Goal: Transaction & Acquisition: Purchase product/service

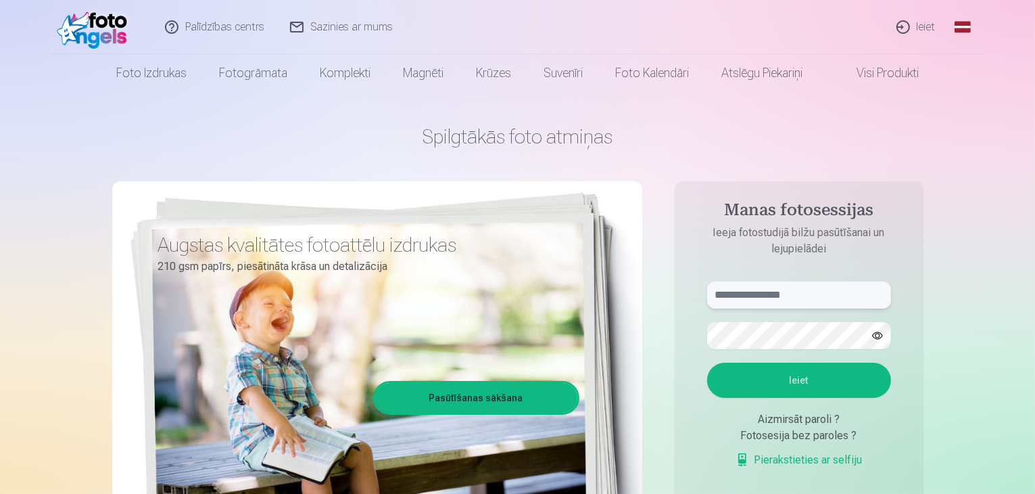
click at [765, 295] on input "text" at bounding box center [799, 294] width 184 height 27
type input "**********"
click at [783, 381] on button "Ieiet" at bounding box center [799, 379] width 184 height 35
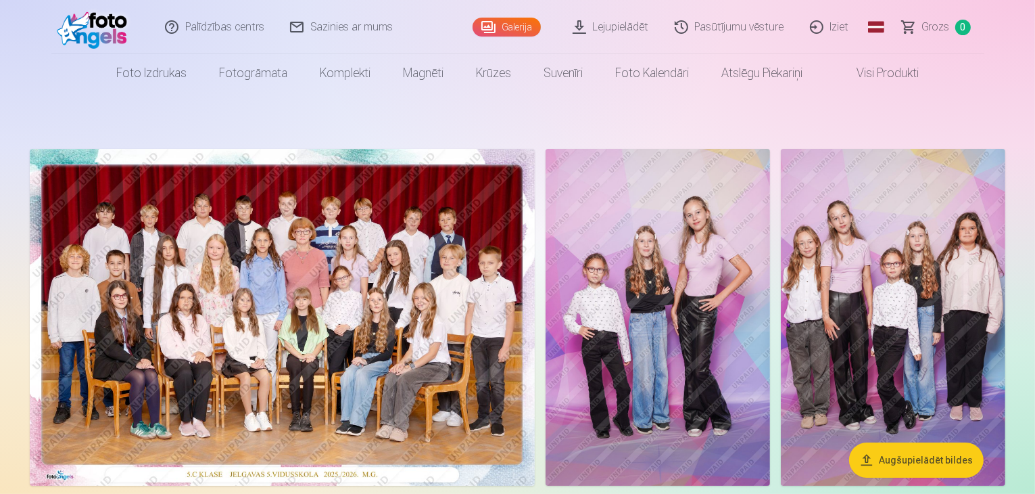
click at [346, 329] on img at bounding box center [282, 317] width 505 height 337
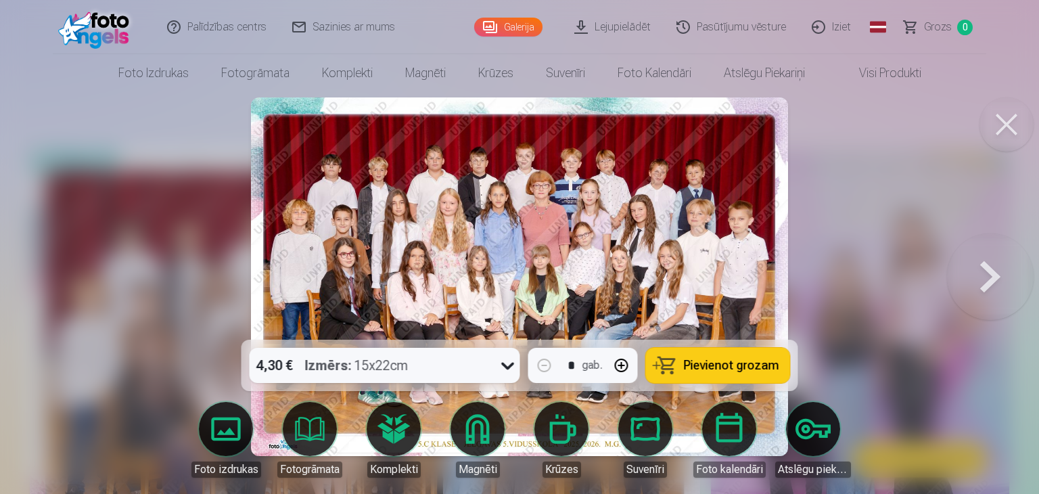
click at [692, 360] on span "Pievienot grozam" at bounding box center [731, 365] width 95 height 12
click at [999, 126] on button at bounding box center [1006, 124] width 54 height 54
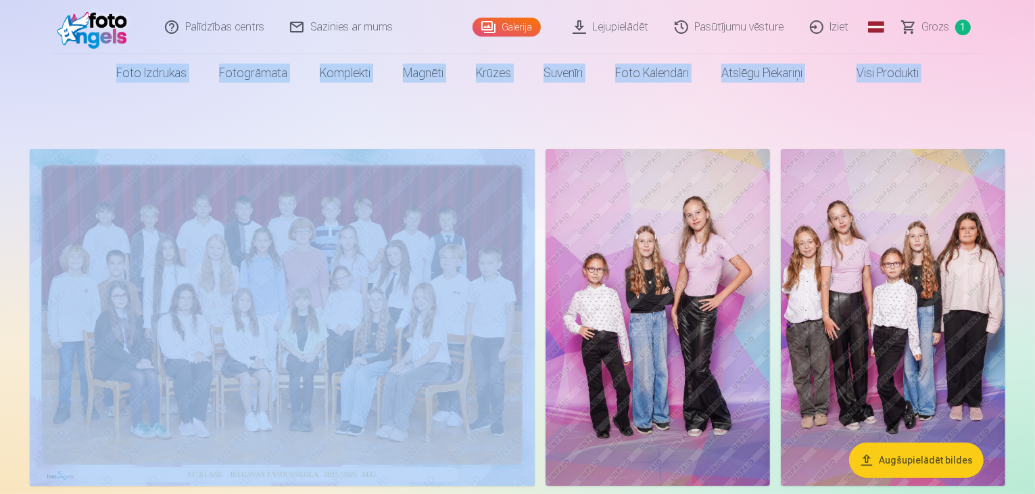
drag, startPoint x: 1035, startPoint y: 24, endPoint x: 1037, endPoint y: 41, distance: 17.0
click at [1035, 41] on html "Palīdzības centrs Sazinies ar mums Galerija Lejupielādēt Pasūtījumu vēsture Izi…" at bounding box center [517, 247] width 1035 height 494
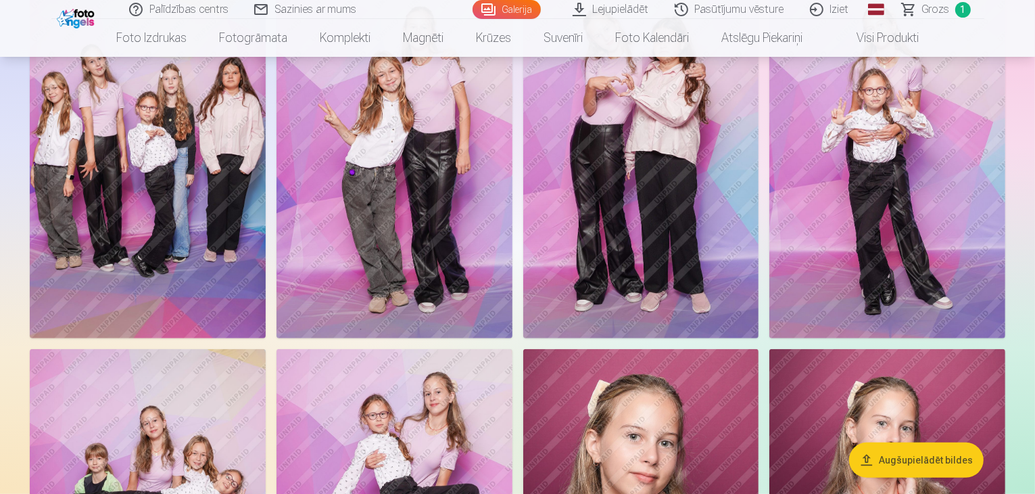
scroll to position [514, 0]
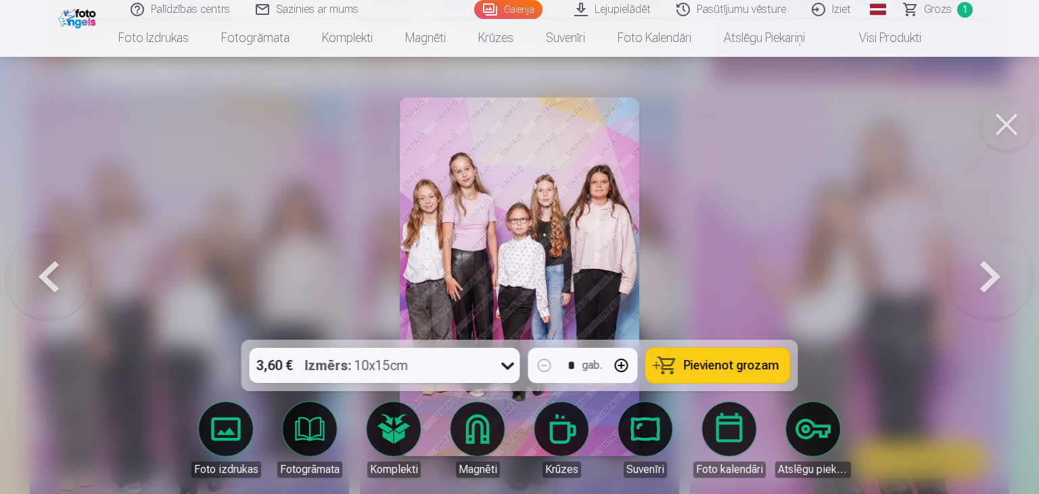
click at [674, 368] on button "Pievienot grozam" at bounding box center [718, 365] width 144 height 35
click at [1006, 123] on button at bounding box center [1006, 124] width 54 height 54
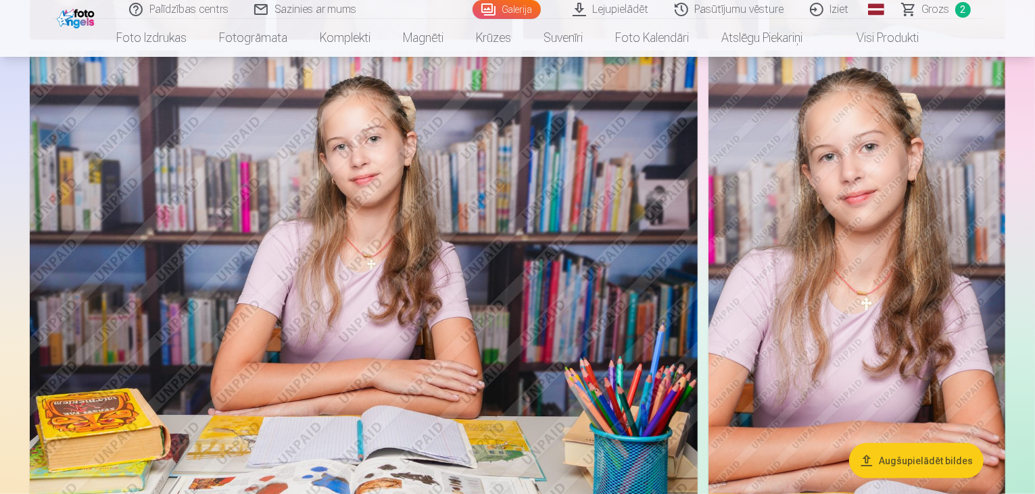
scroll to position [1542, 0]
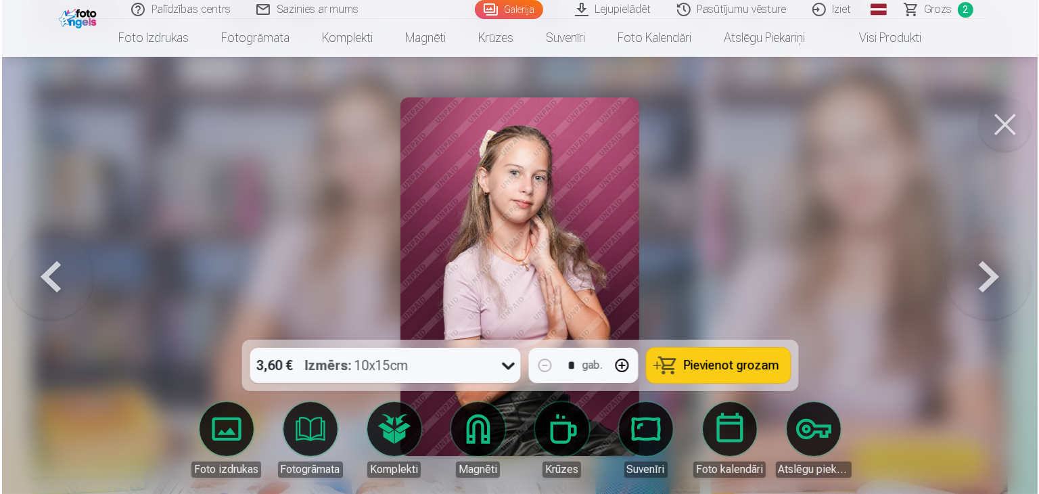
scroll to position [1545, 0]
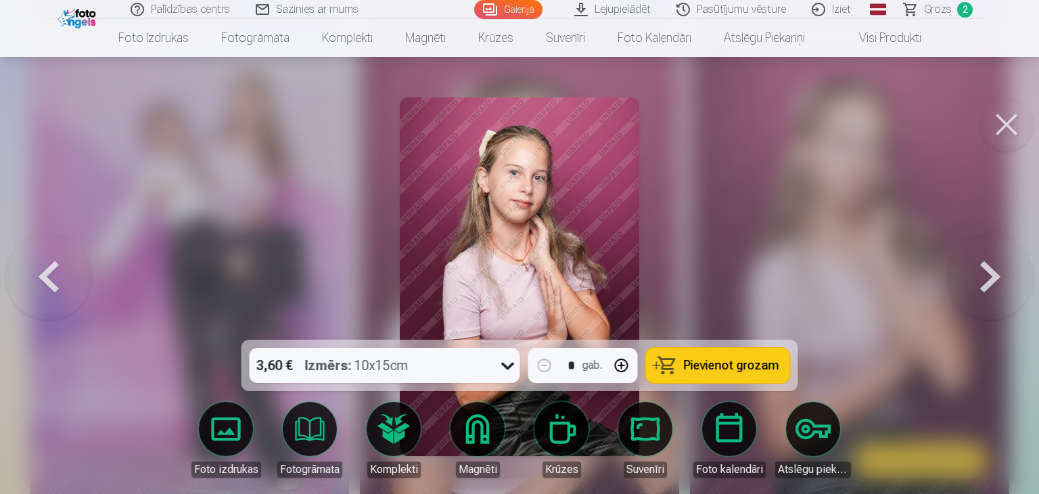
click at [709, 368] on span "Pievienot grozam" at bounding box center [731, 365] width 95 height 12
click at [1012, 135] on button at bounding box center [1006, 124] width 54 height 54
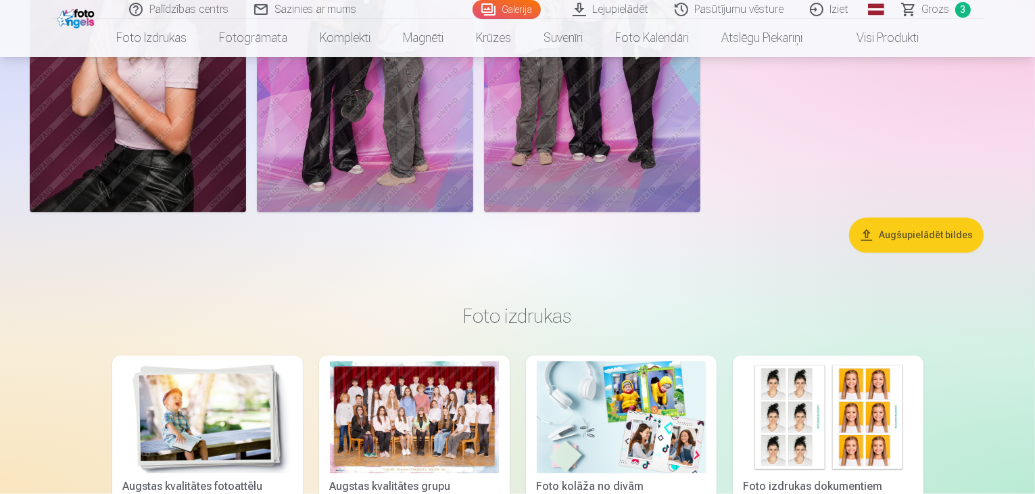
scroll to position [2535, 0]
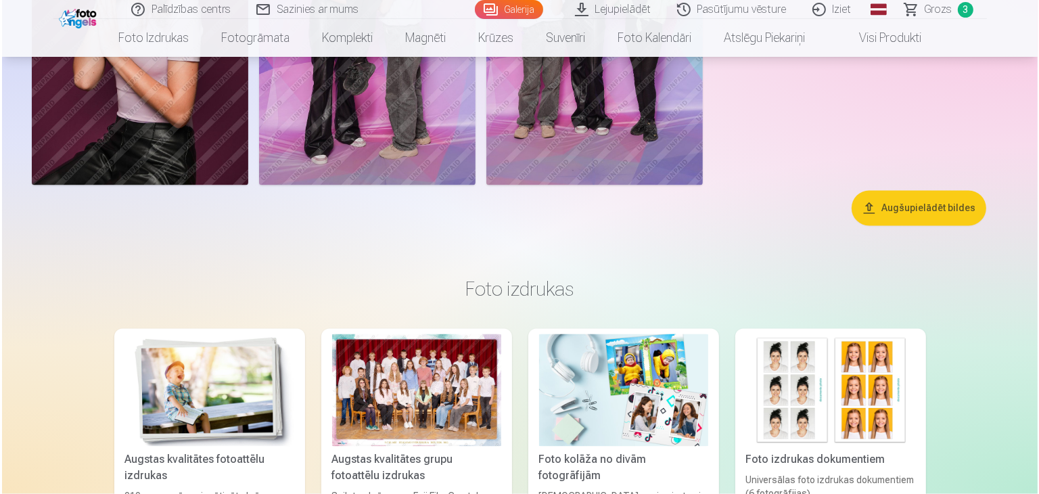
scroll to position [2541, 0]
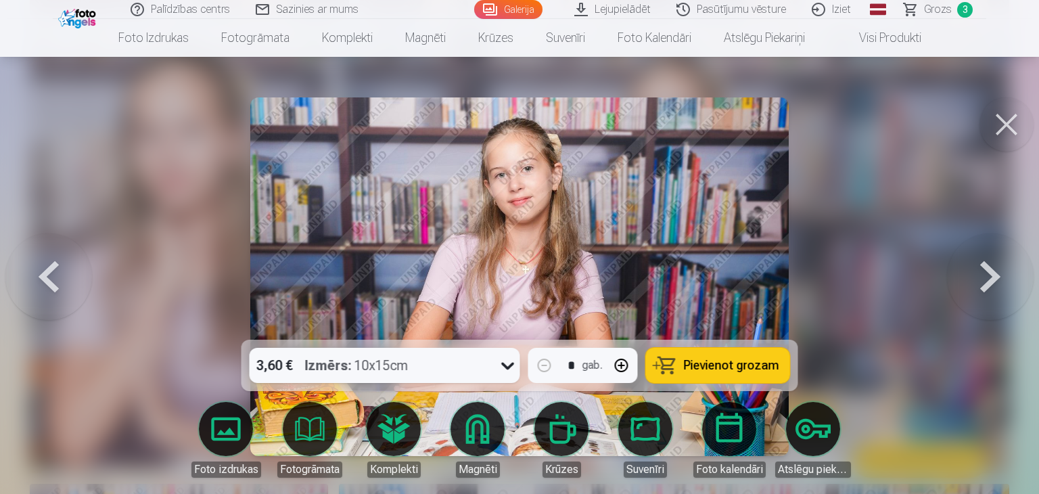
click at [692, 361] on span "Pievienot grozam" at bounding box center [731, 365] width 95 height 12
click at [1022, 117] on button at bounding box center [1006, 124] width 54 height 54
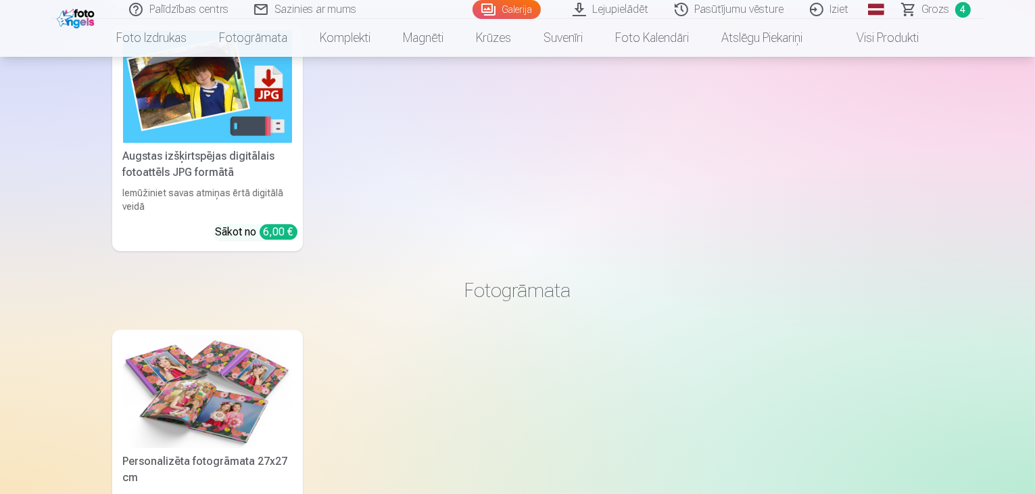
scroll to position [3002, 0]
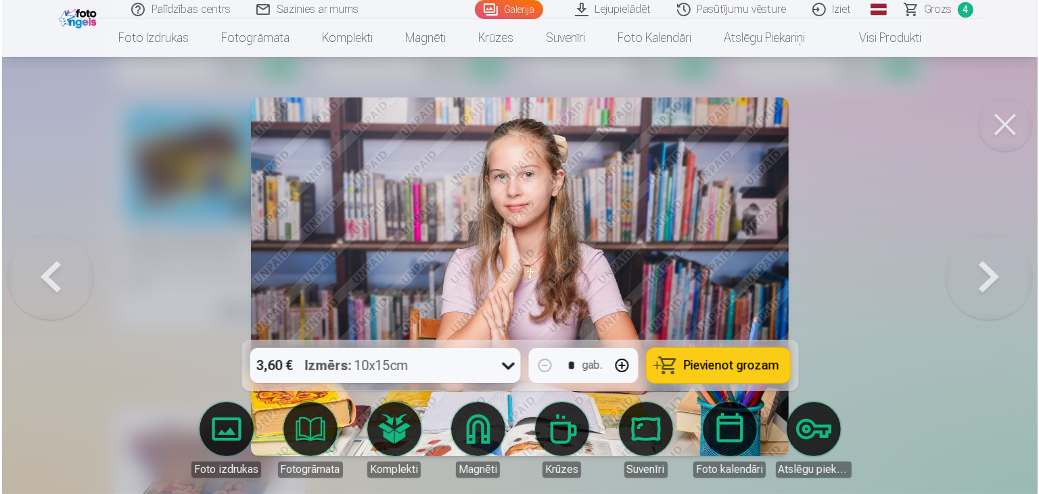
scroll to position [3010, 0]
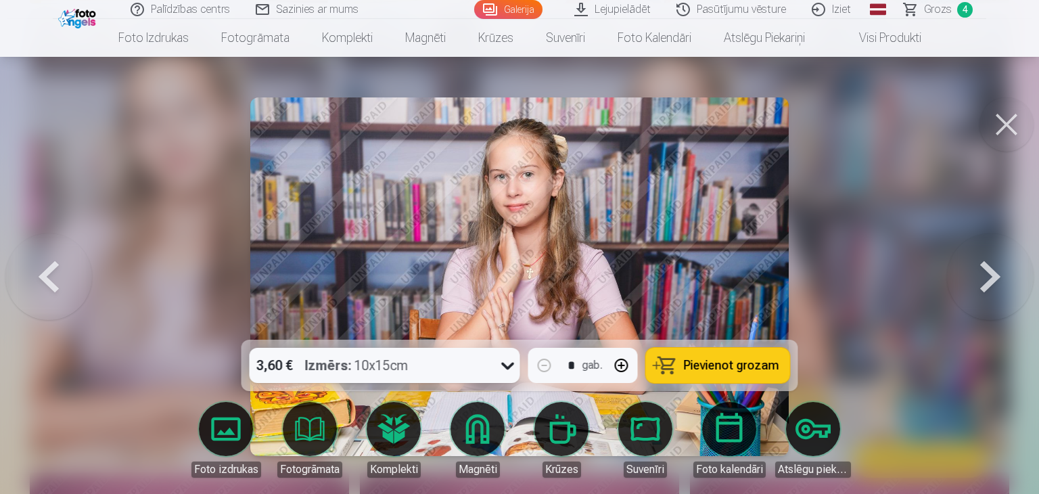
click at [712, 364] on span "Pievienot grozam" at bounding box center [731, 365] width 95 height 12
click at [1001, 122] on button at bounding box center [1006, 124] width 54 height 54
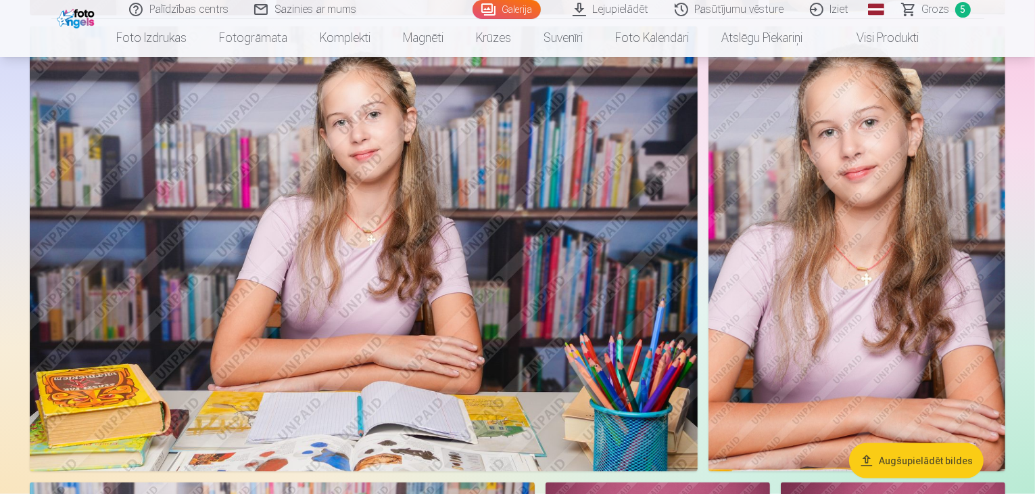
scroll to position [1545, 0]
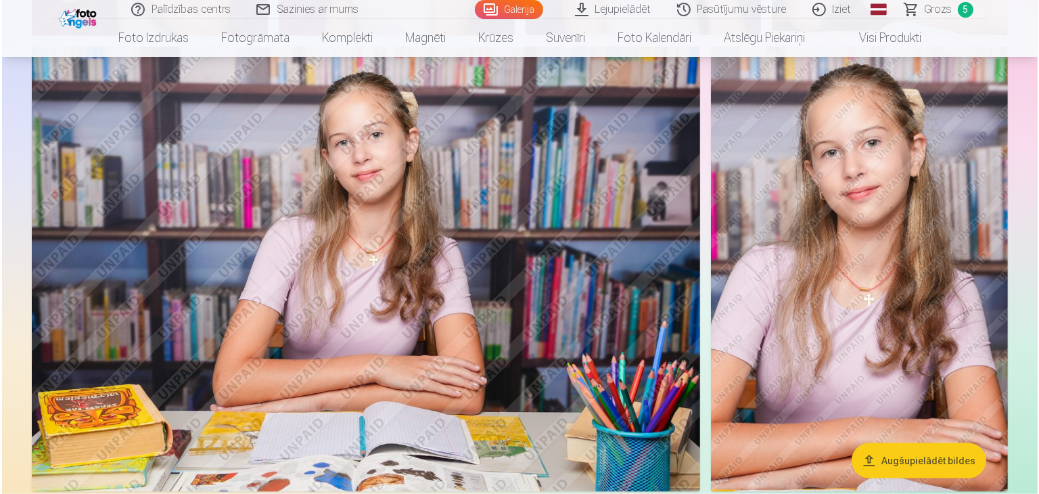
scroll to position [1547, 0]
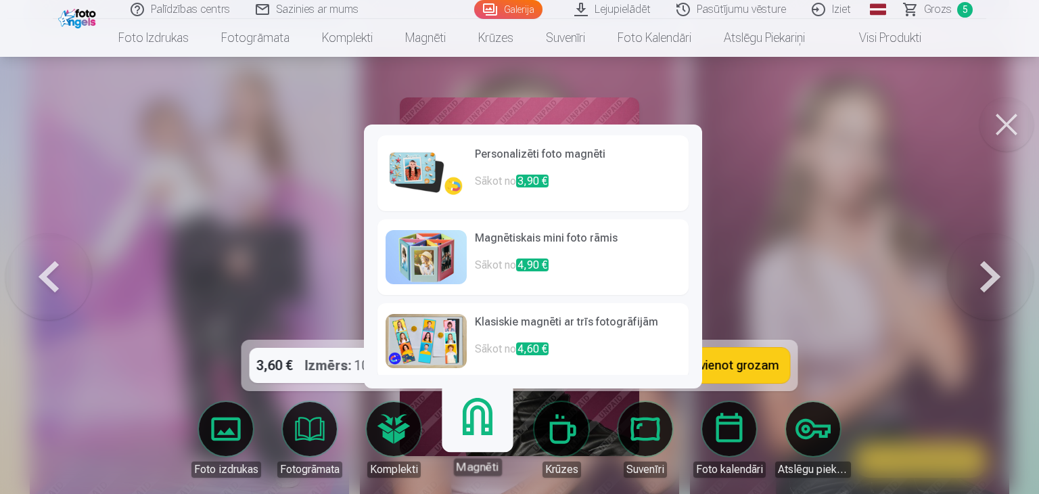
click at [479, 429] on link "Magnēti" at bounding box center [476, 433] width 83 height 83
click at [411, 174] on img at bounding box center [425, 173] width 81 height 54
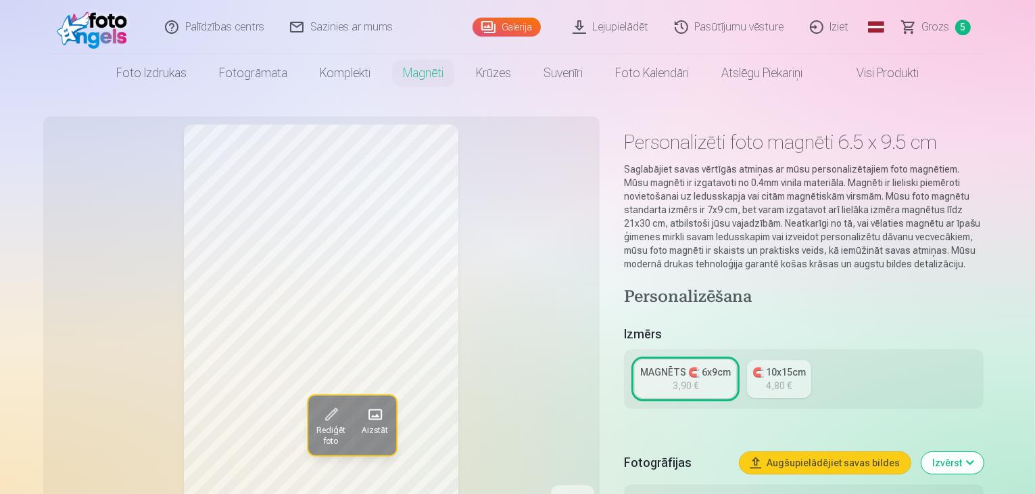
click at [699, 379] on div "3,90 €" at bounding box center [686, 386] width 26 height 14
drag, startPoint x: 1033, startPoint y: 14, endPoint x: 1033, endPoint y: 37, distance: 22.3
click at [1033, 37] on header "Palīdzības centrs Sazinies ar mums Galerija Lejupielādēt Pasūtījumu vēsture Izi…" at bounding box center [517, 46] width 1035 height 92
click at [697, 365] on div "MAGNĒTS 🧲 6x9cm" at bounding box center [685, 372] width 91 height 14
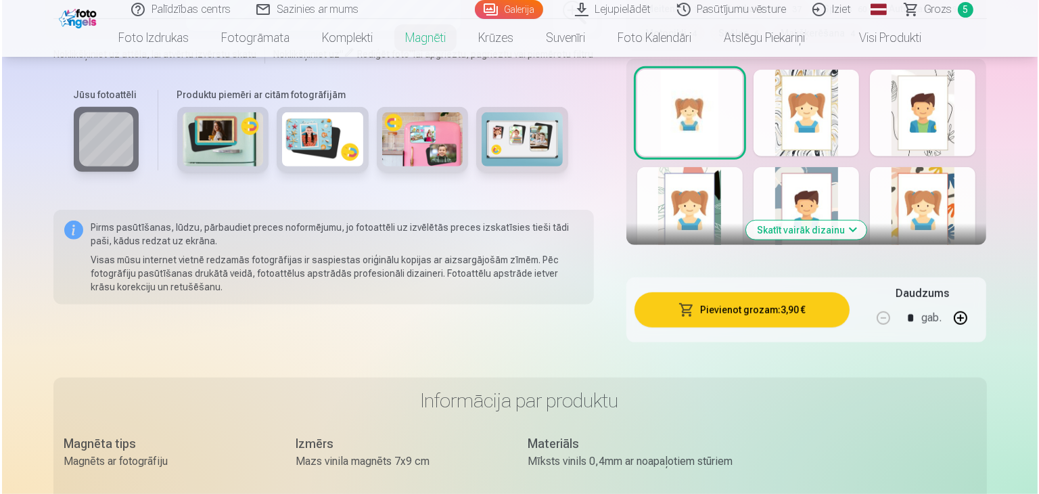
scroll to position [789, 0]
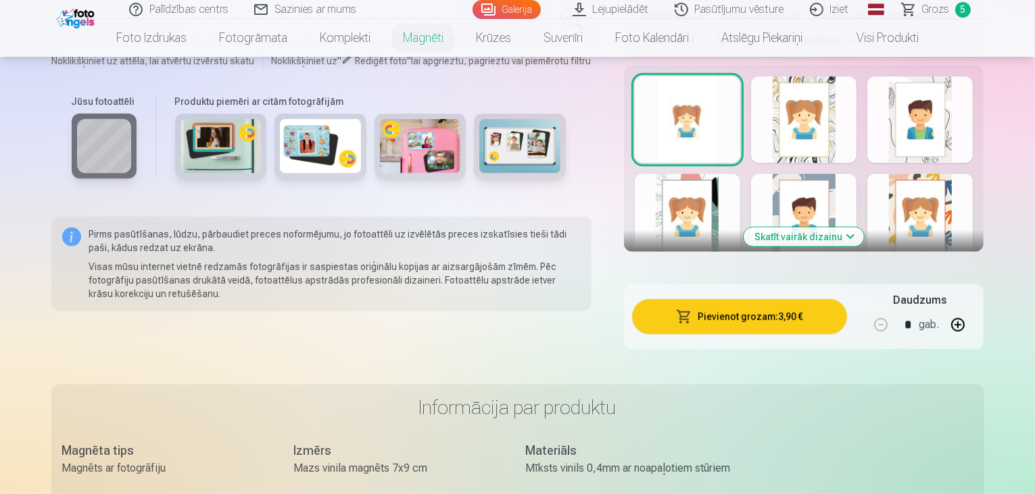
click at [765, 306] on button "Pievienot grozam : 3,90 €" at bounding box center [740, 316] width 216 height 35
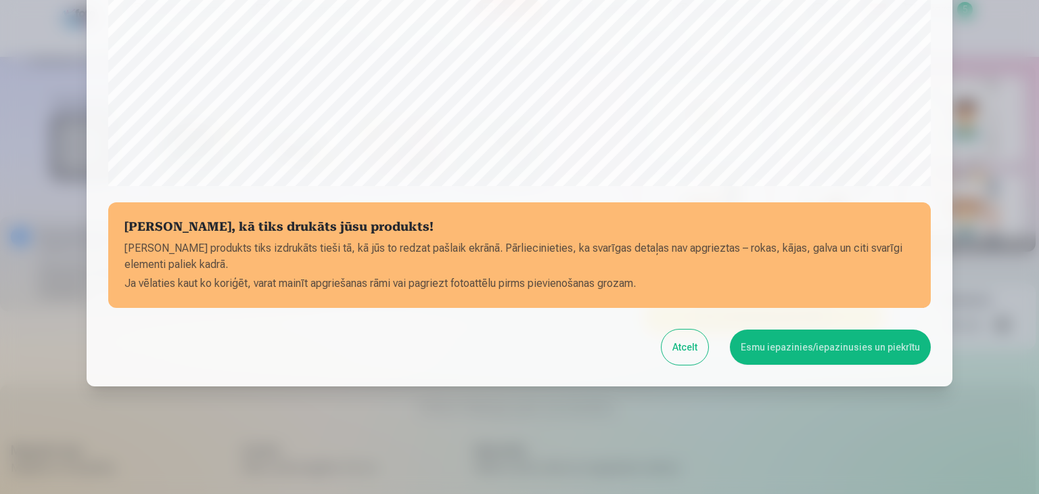
scroll to position [480, 0]
click at [789, 344] on button "Esmu iepazinies/iepazinusies un piekrītu" at bounding box center [830, 346] width 201 height 35
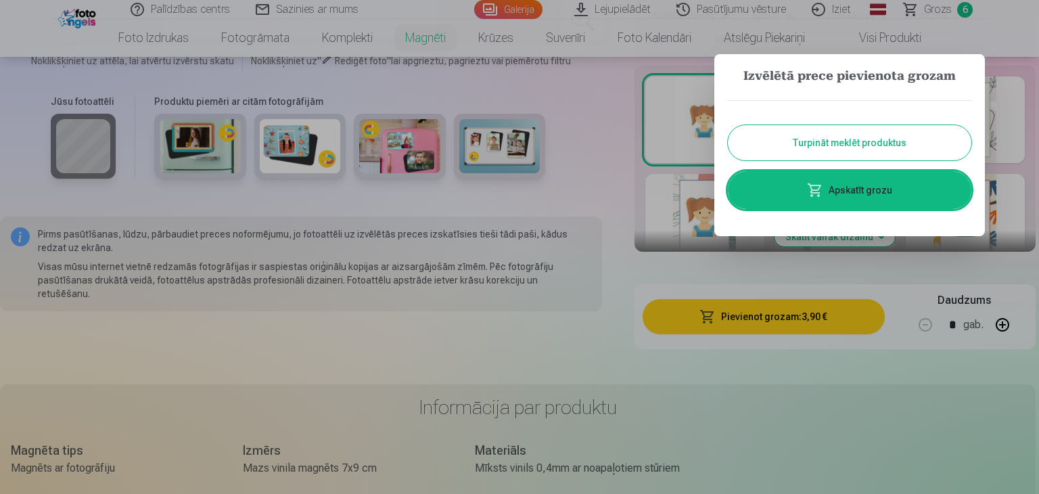
click at [893, 193] on link "Apskatīt grozu" at bounding box center [849, 190] width 243 height 38
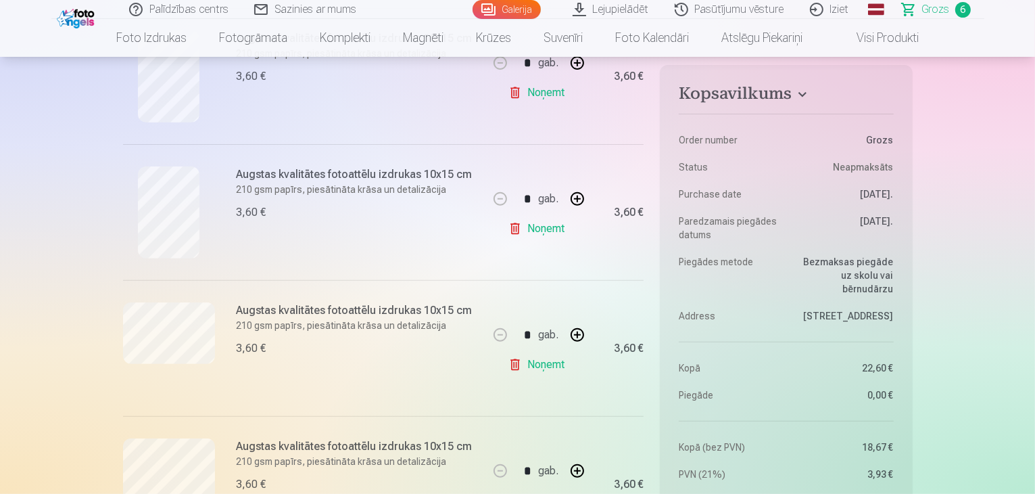
scroll to position [502, 0]
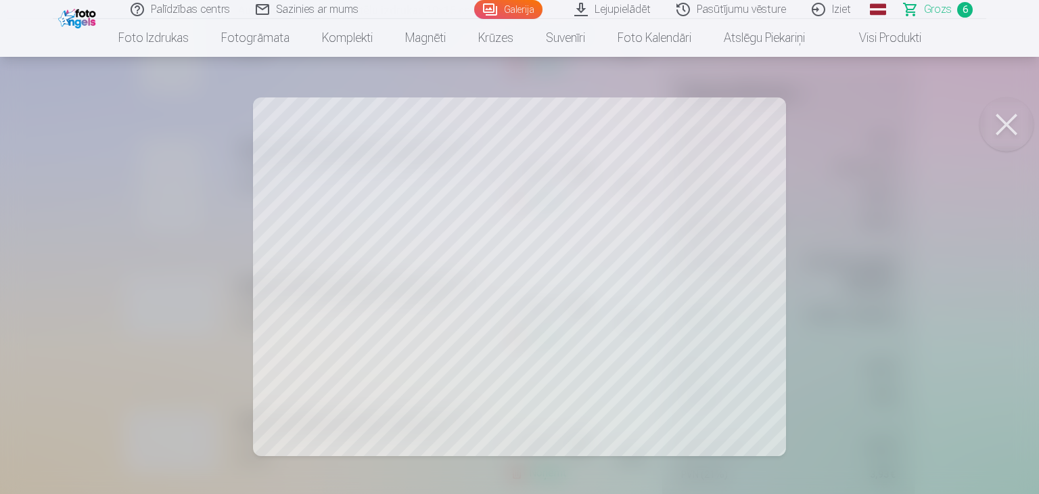
click at [1000, 125] on button at bounding box center [1006, 124] width 54 height 54
click at [1008, 122] on button at bounding box center [1006, 124] width 54 height 54
click at [995, 120] on button at bounding box center [1006, 124] width 54 height 54
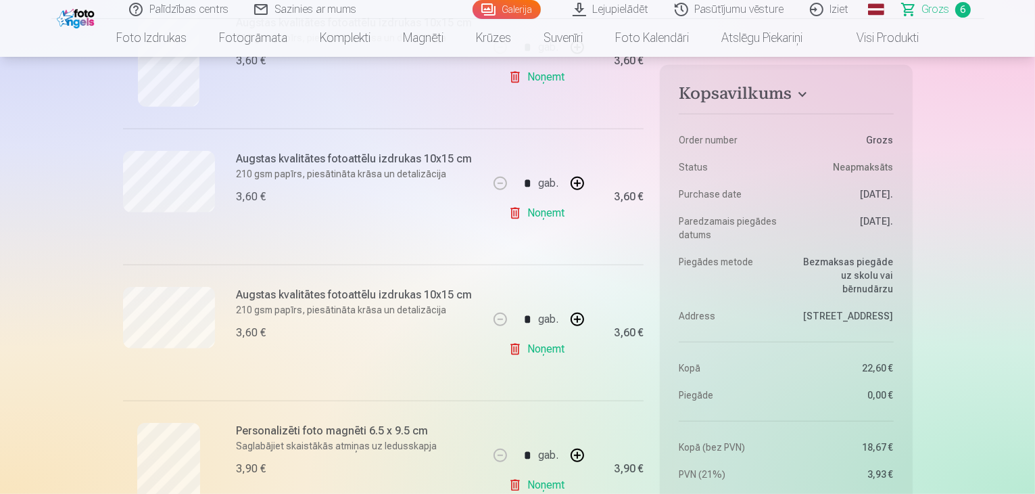
scroll to position [550, 0]
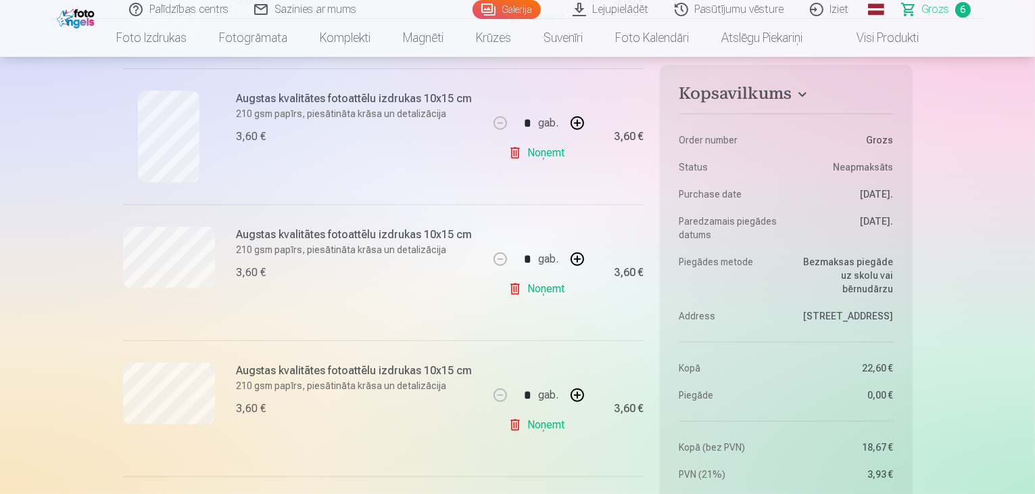
click at [534, 153] on link "Noņemt" at bounding box center [540, 152] width 62 height 27
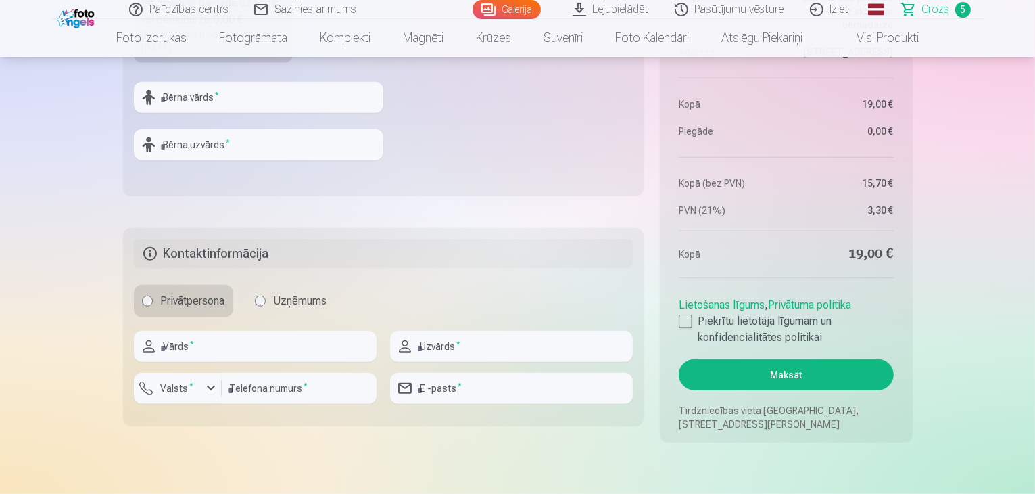
scroll to position [1223, 0]
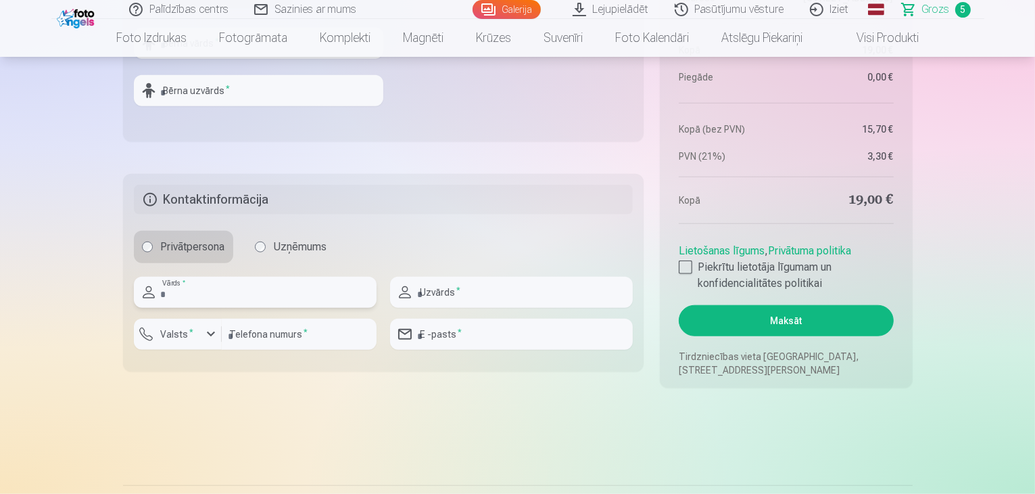
click at [292, 287] on input "text" at bounding box center [255, 292] width 243 height 31
type input "*****"
type input "********"
type input "**********"
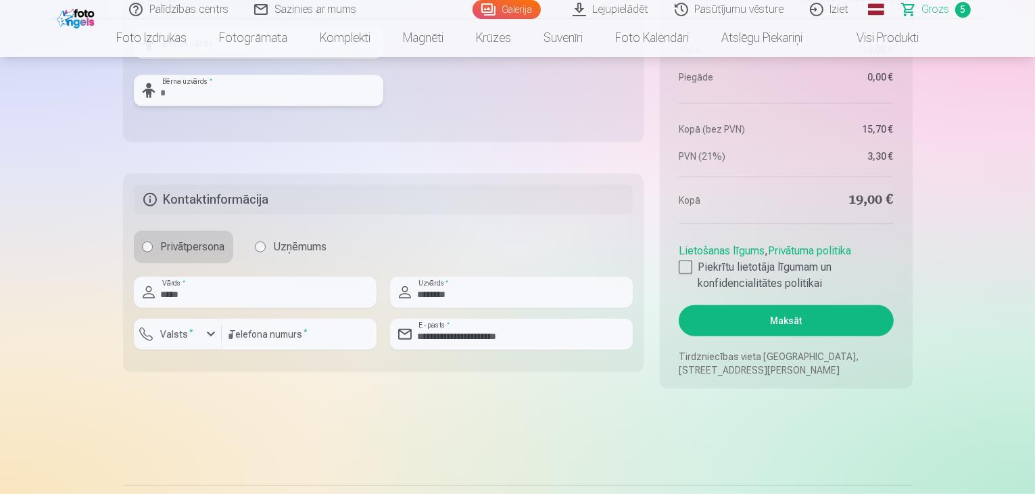
click at [273, 87] on input "text" at bounding box center [259, 90] width 250 height 31
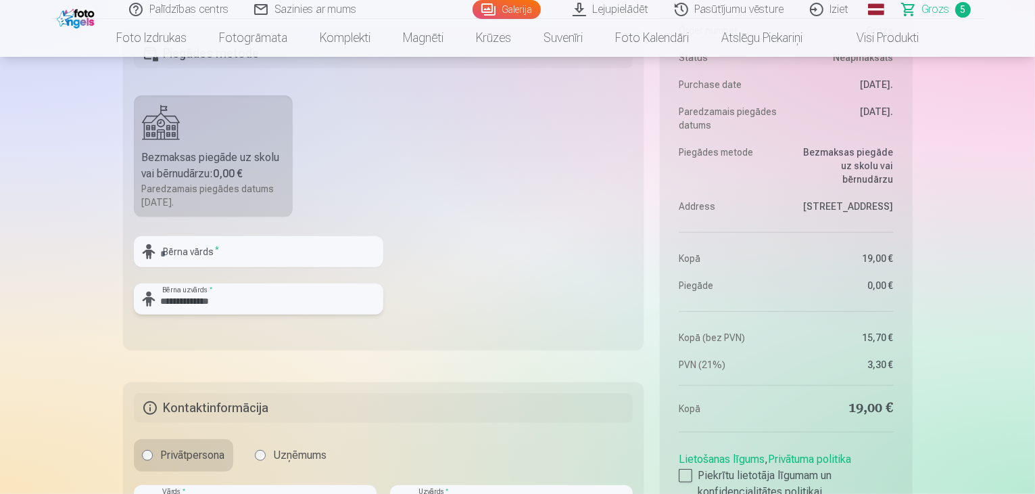
scroll to position [1290, 0]
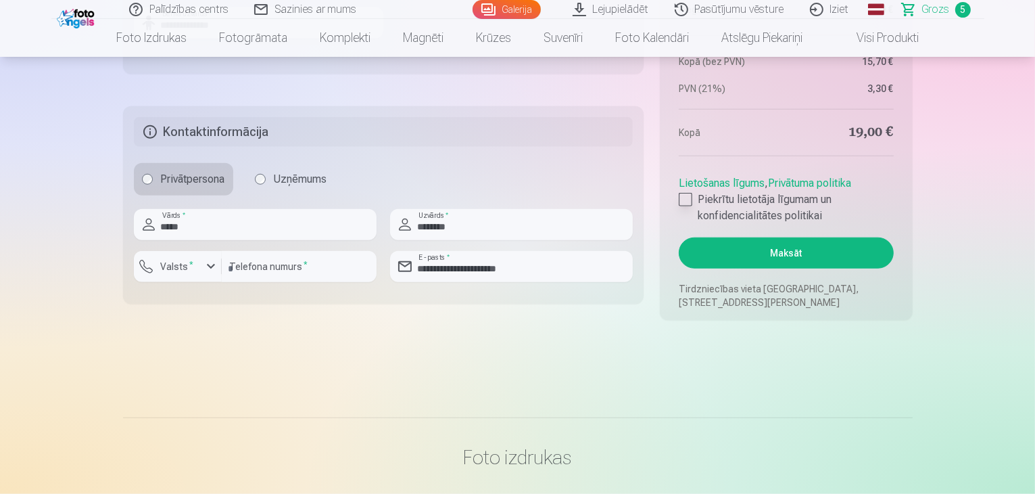
type input "**********"
click at [682, 197] on div at bounding box center [686, 200] width 14 height 14
click at [763, 255] on button "Maksāt" at bounding box center [786, 252] width 214 height 31
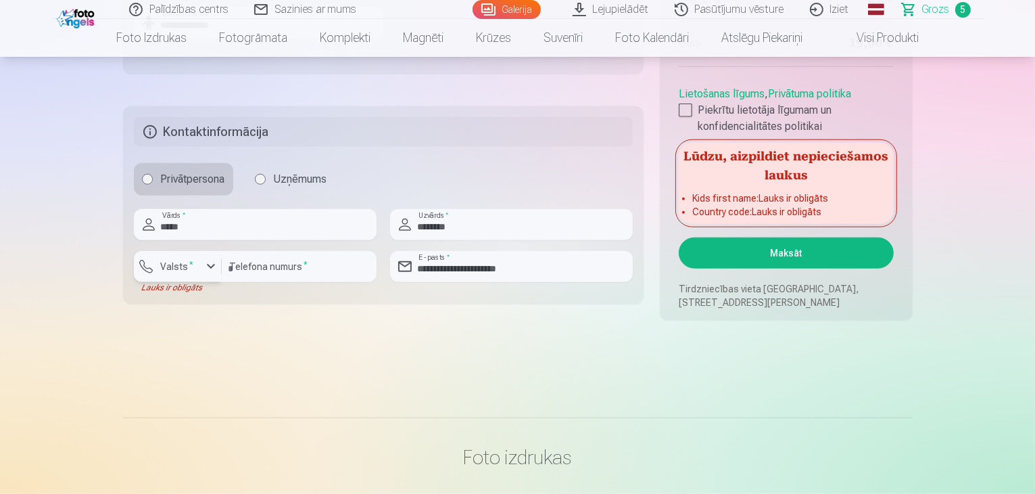
click at [216, 262] on div "button" at bounding box center [211, 266] width 16 height 16
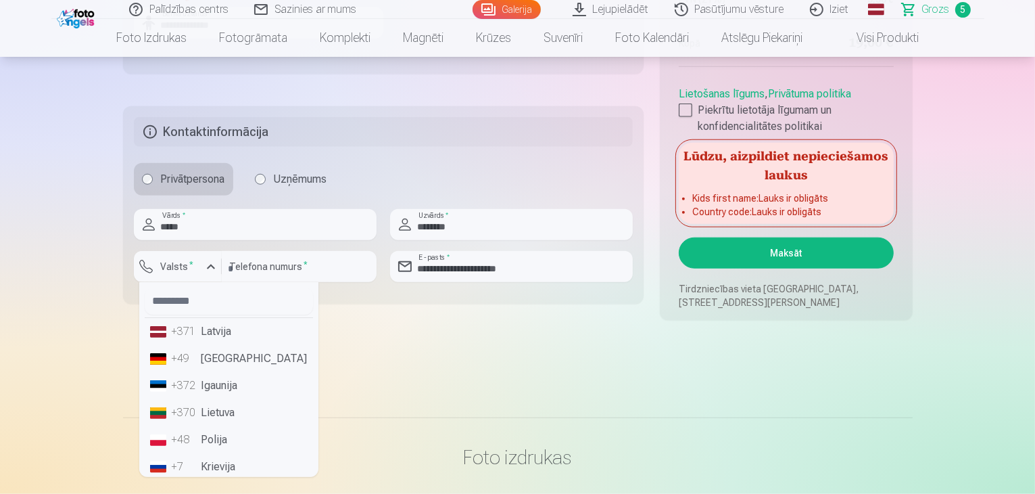
click at [212, 328] on li "+371 Latvija" at bounding box center [229, 331] width 168 height 27
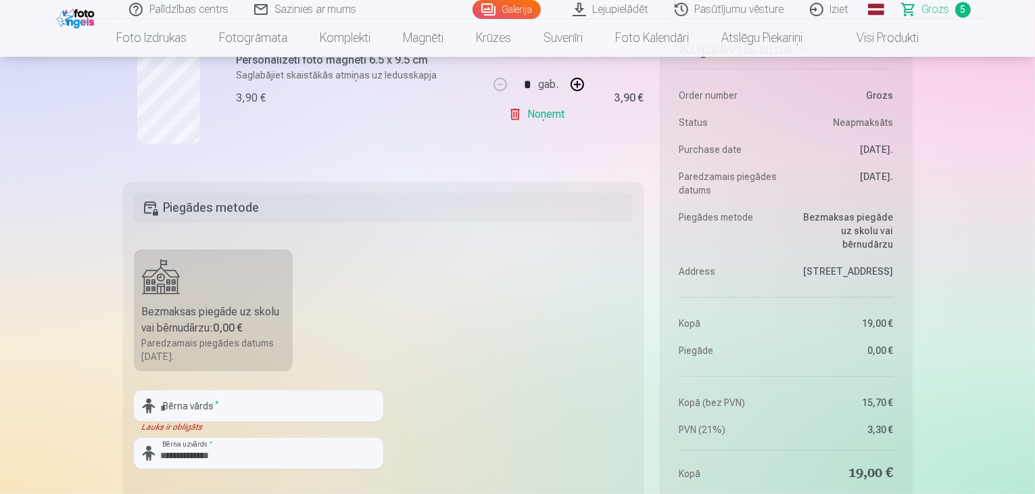
scroll to position [893, 0]
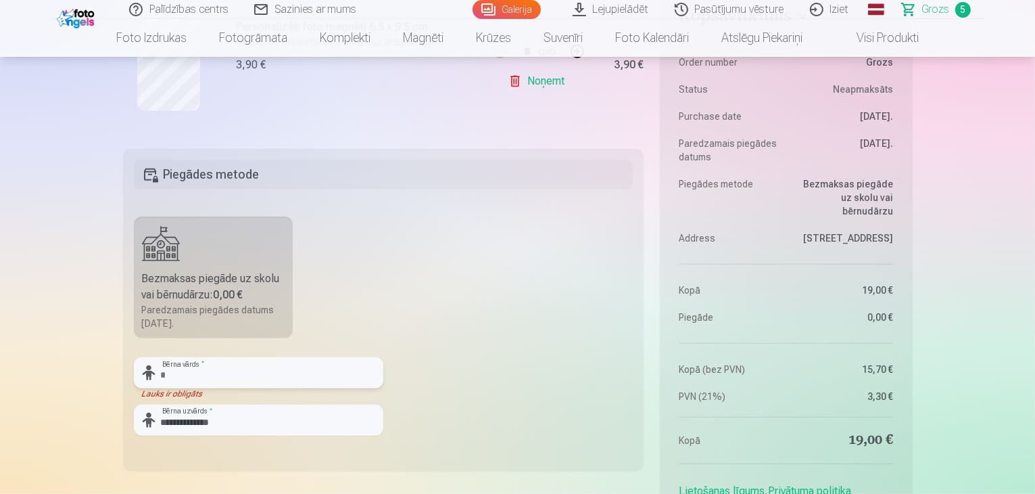
click at [219, 373] on input "text" at bounding box center [259, 372] width 250 height 31
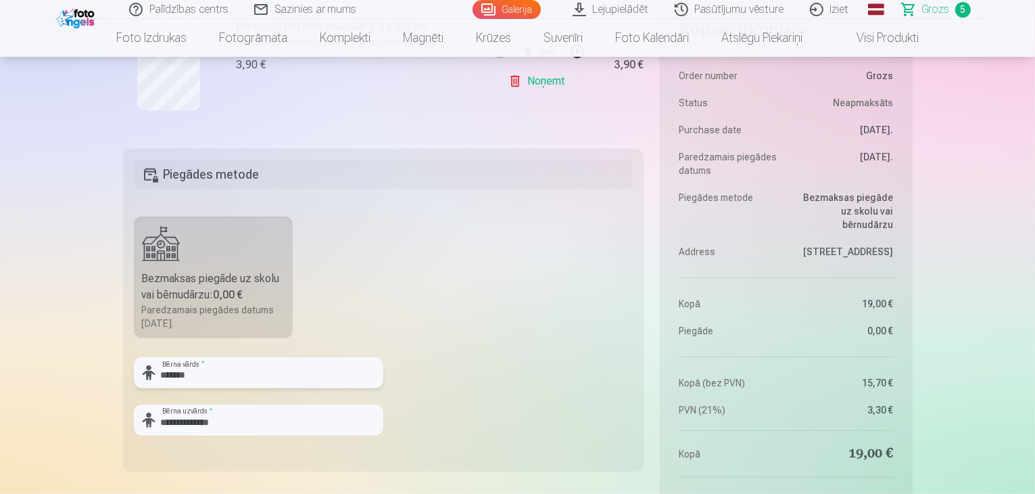
type input "*******"
click at [191, 426] on input "**********" at bounding box center [259, 419] width 250 height 31
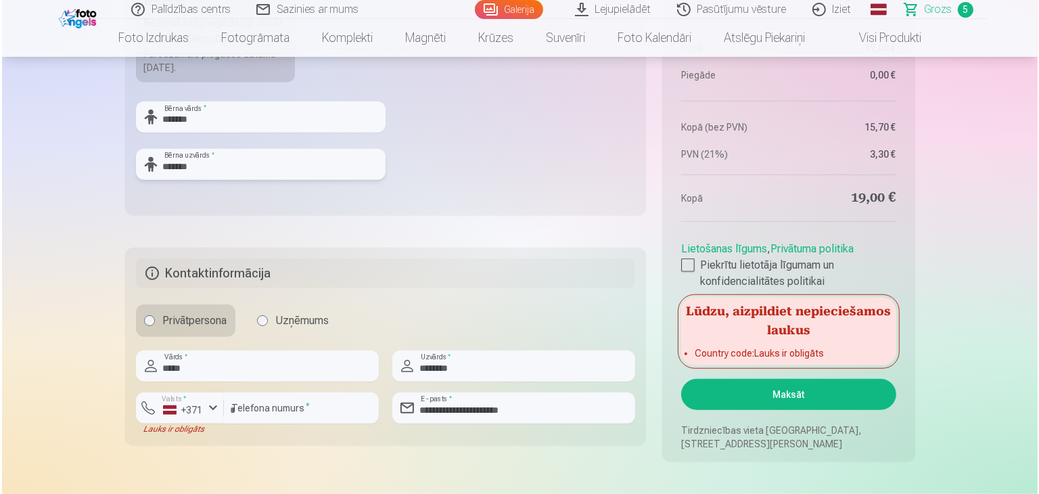
scroll to position [1156, 0]
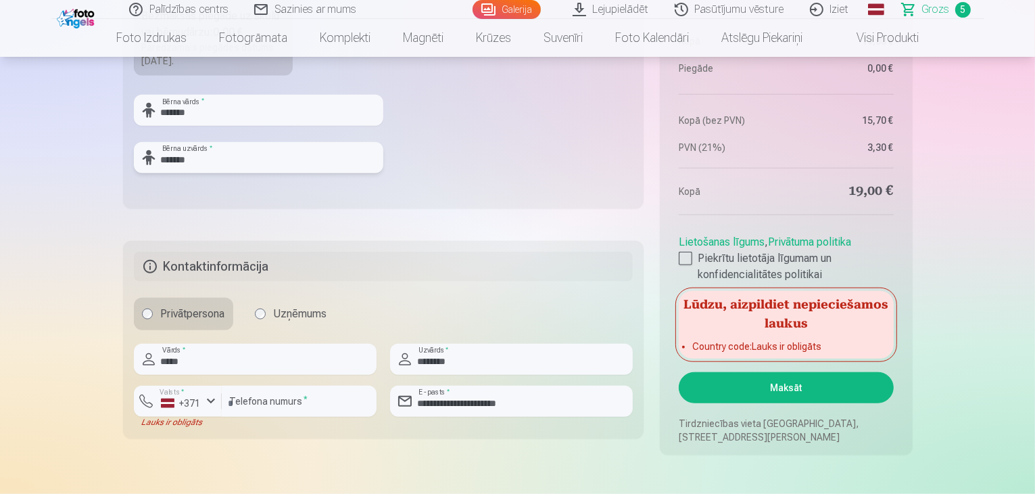
type input "******"
click at [749, 387] on button "Maksāt" at bounding box center [786, 387] width 214 height 31
